Goal: Task Accomplishment & Management: Use online tool/utility

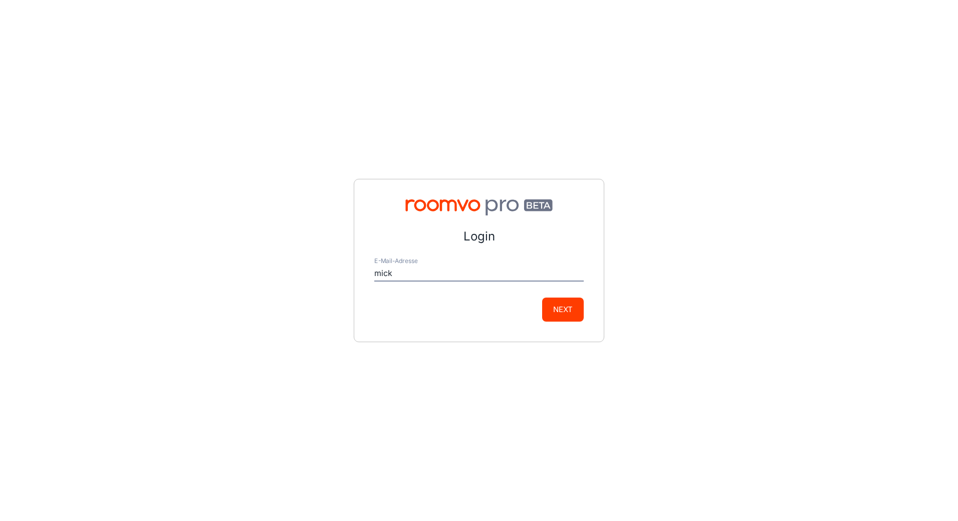
type input "[PERSON_NAME][EMAIL_ADDRESS][DOMAIN_NAME]"
click at [555, 306] on button "Next" at bounding box center [563, 310] width 42 height 24
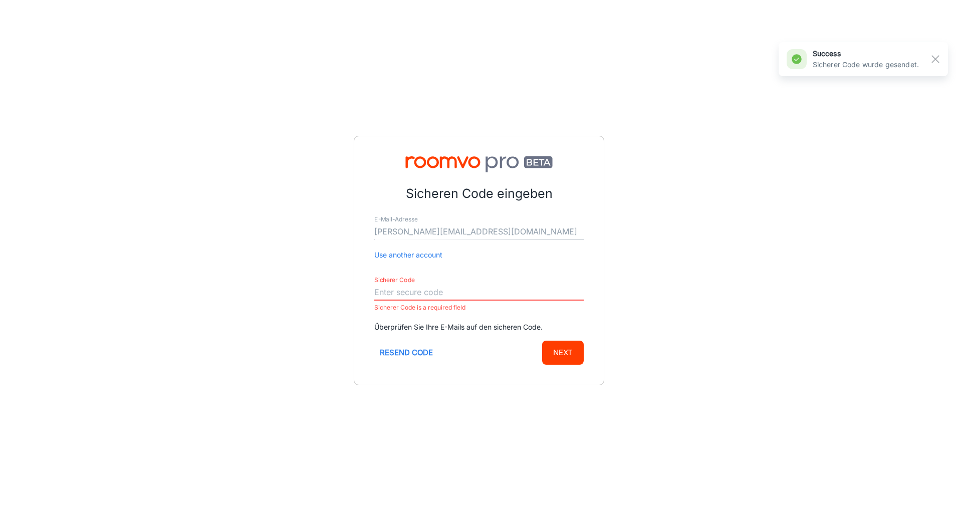
paste input "218169"
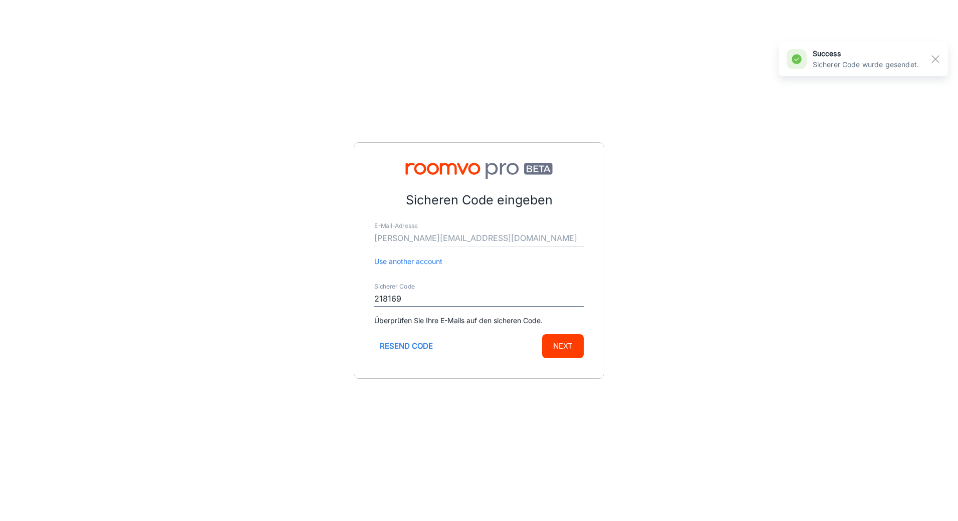
type input "218169"
click at [553, 347] on button "Next" at bounding box center [563, 346] width 42 height 24
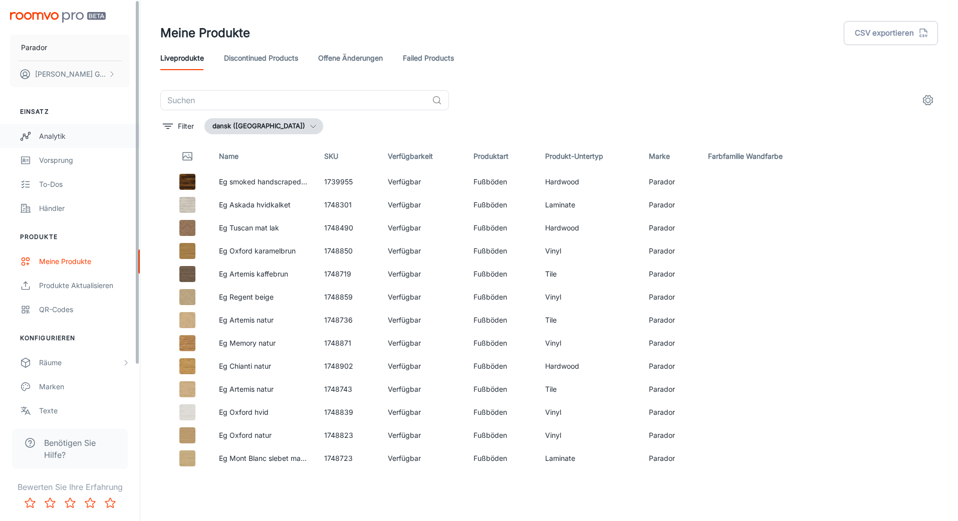
click at [57, 132] on div "Analytik" at bounding box center [84, 136] width 91 height 11
